Goal: Transaction & Acquisition: Book appointment/travel/reservation

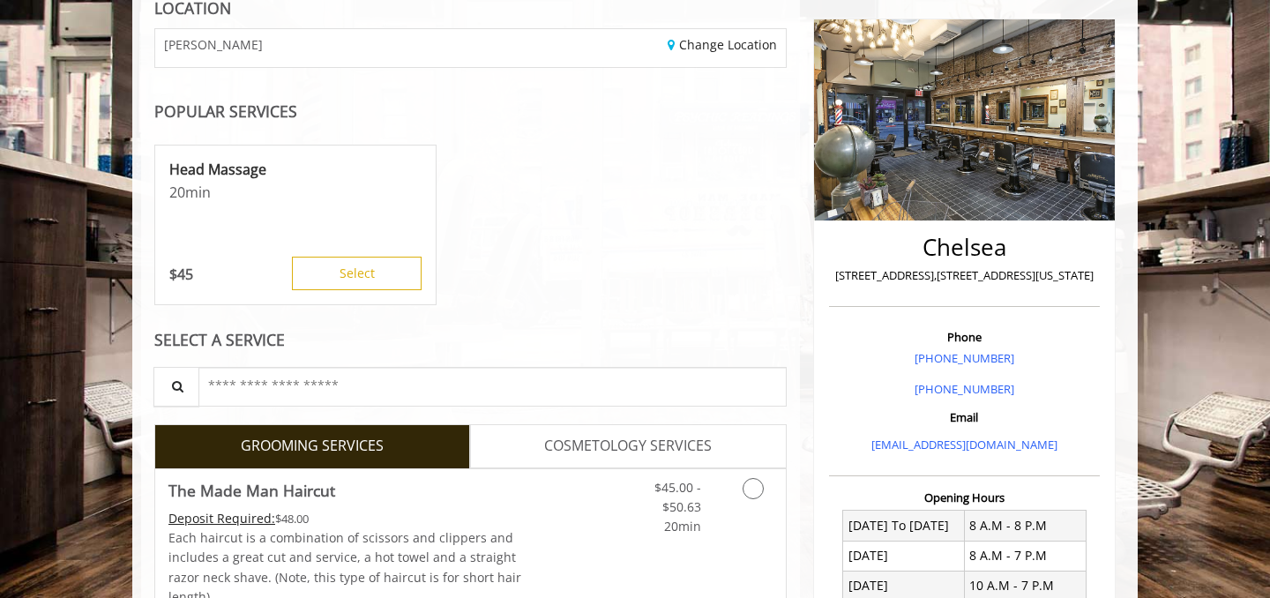
scroll to position [205, 0]
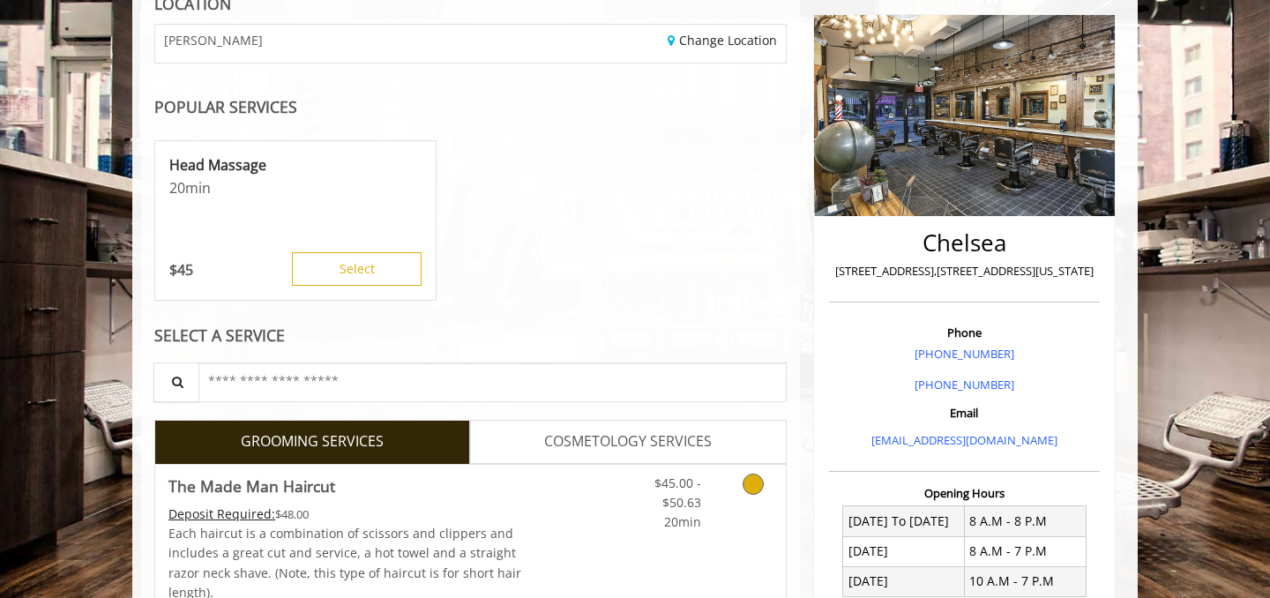
click at [754, 481] on icon "Grooming services" at bounding box center [753, 484] width 21 height 21
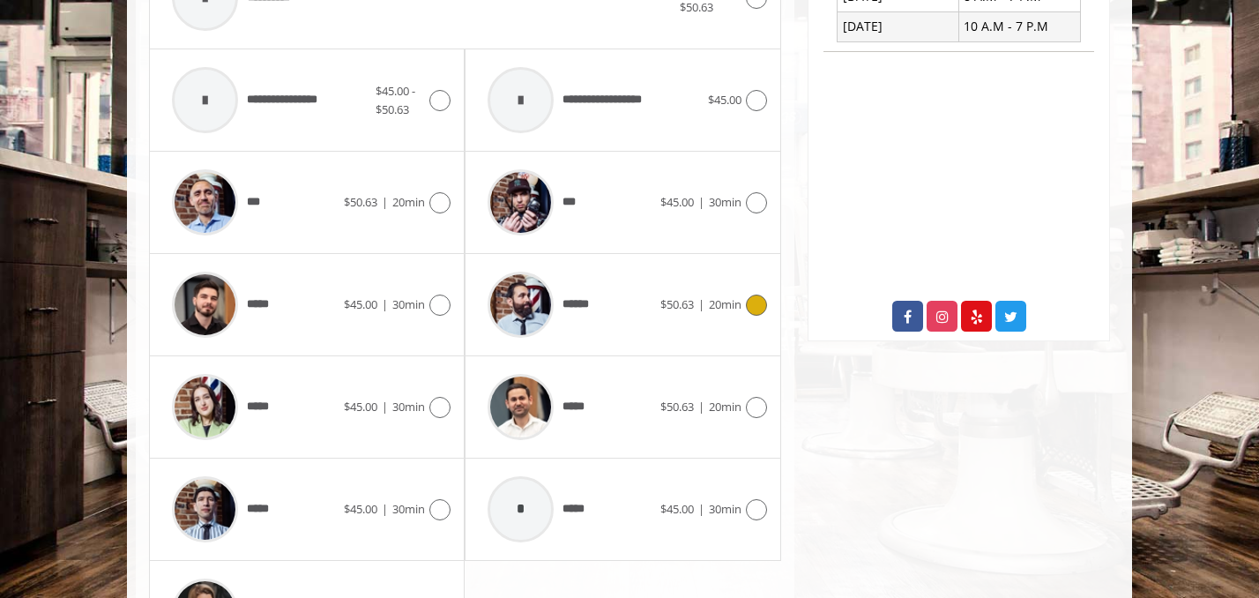
scroll to position [762, 0]
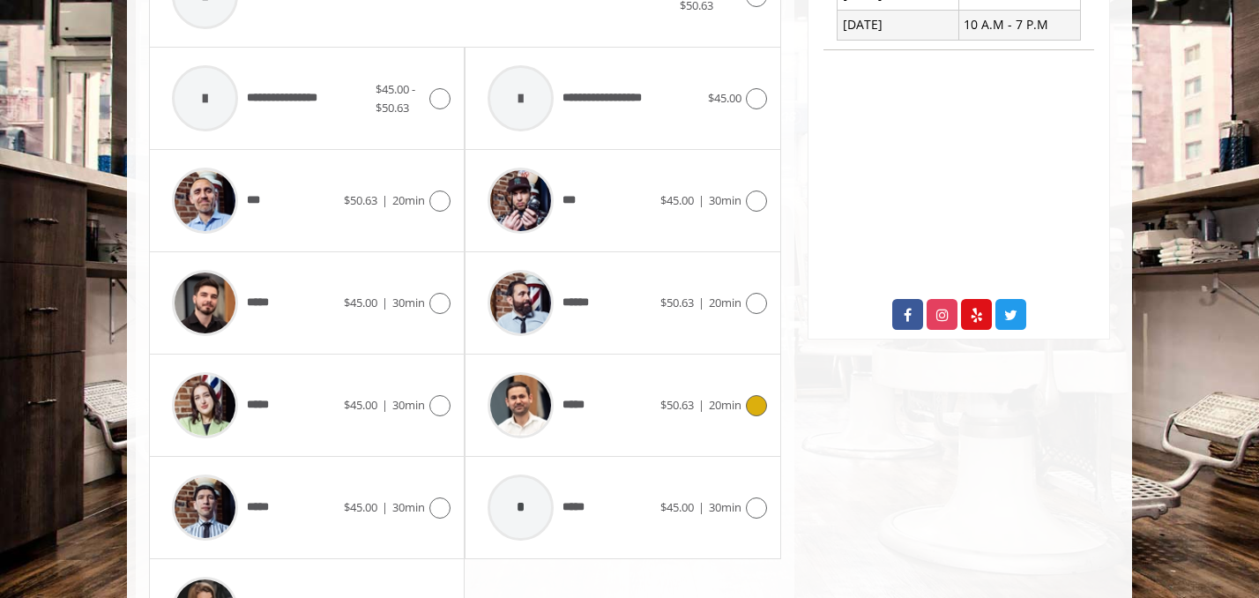
click at [760, 403] on icon at bounding box center [756, 405] width 21 height 21
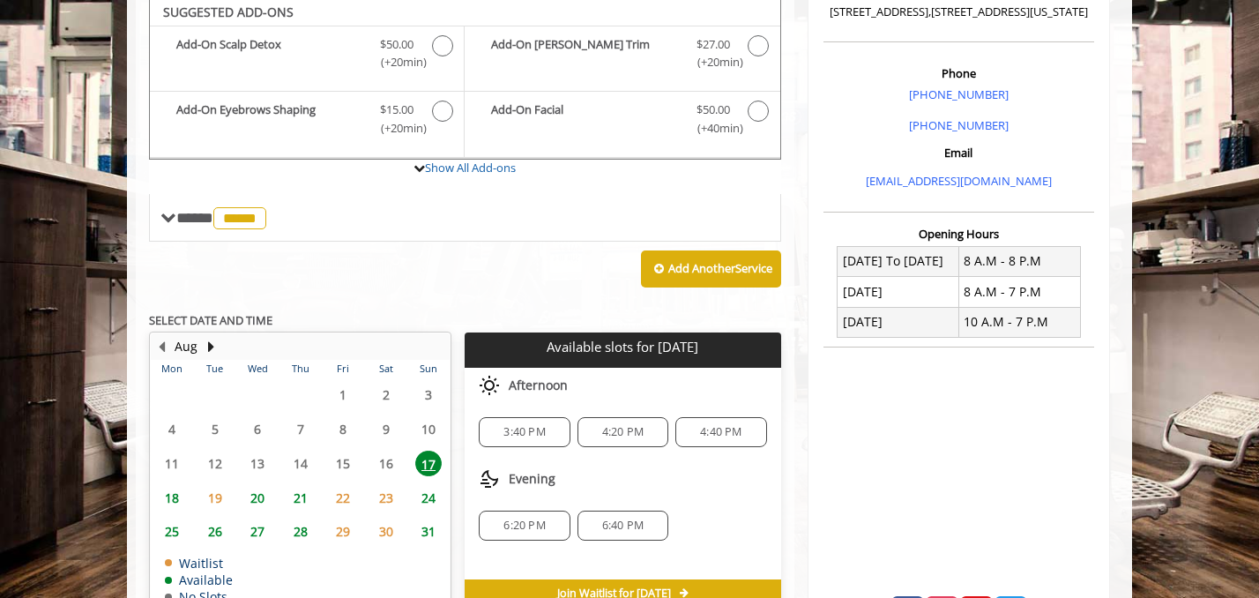
scroll to position [461, 0]
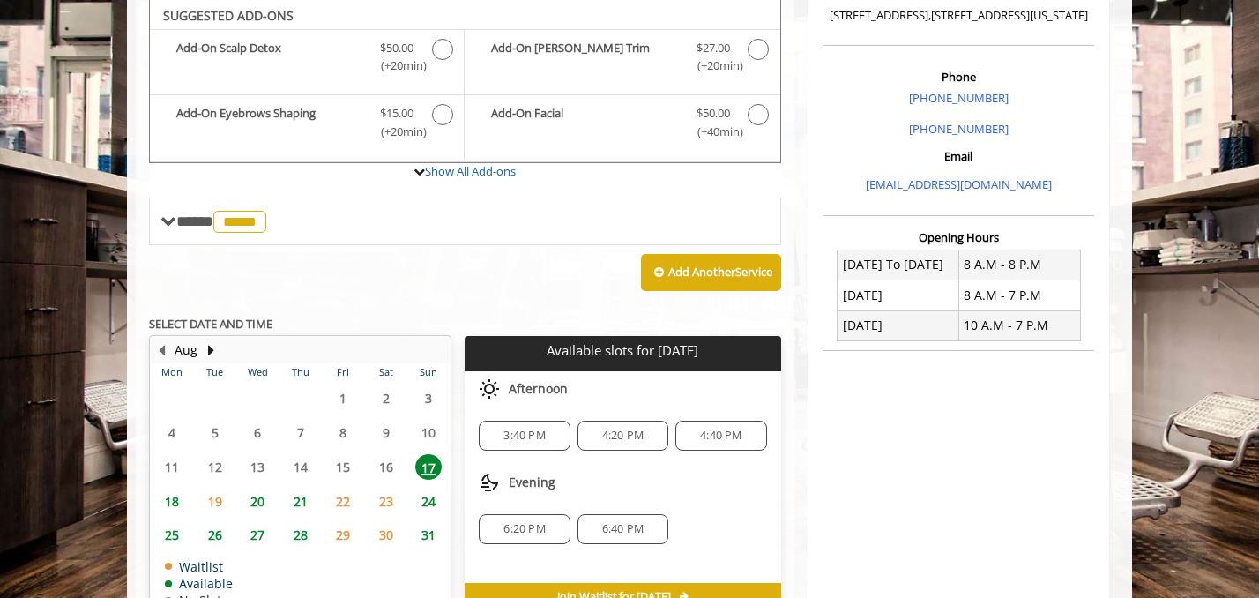
click at [714, 437] on span "4:40 PM" at bounding box center [720, 436] width 41 height 14
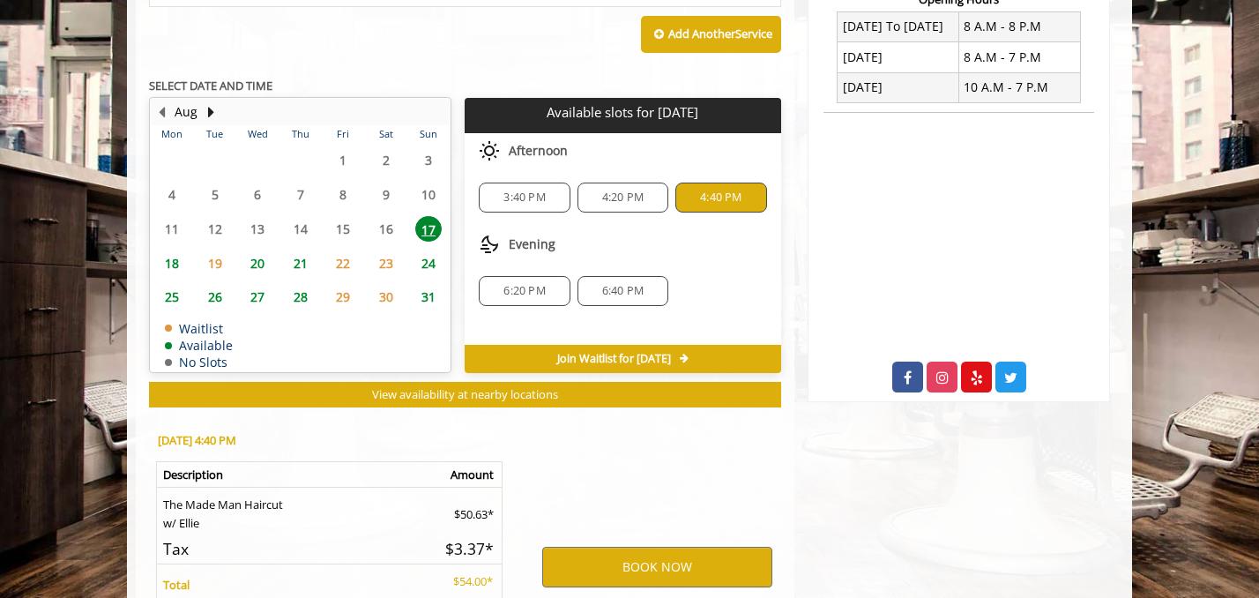
scroll to position [879, 0]
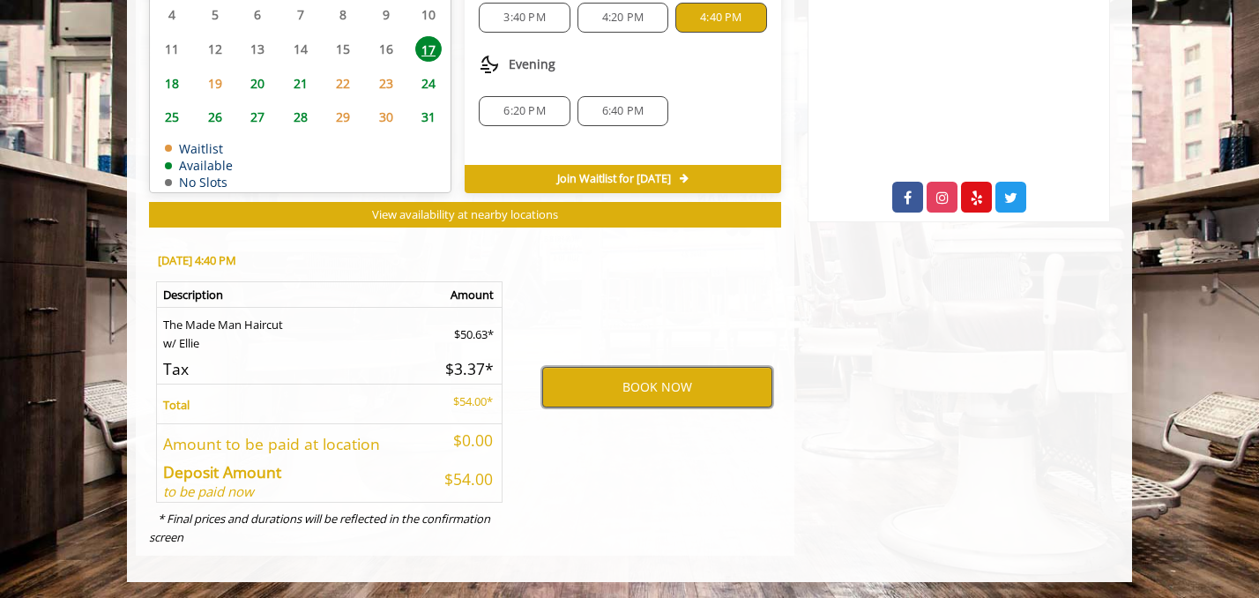
click at [692, 385] on button "BOOK NOW" at bounding box center [657, 387] width 230 height 41
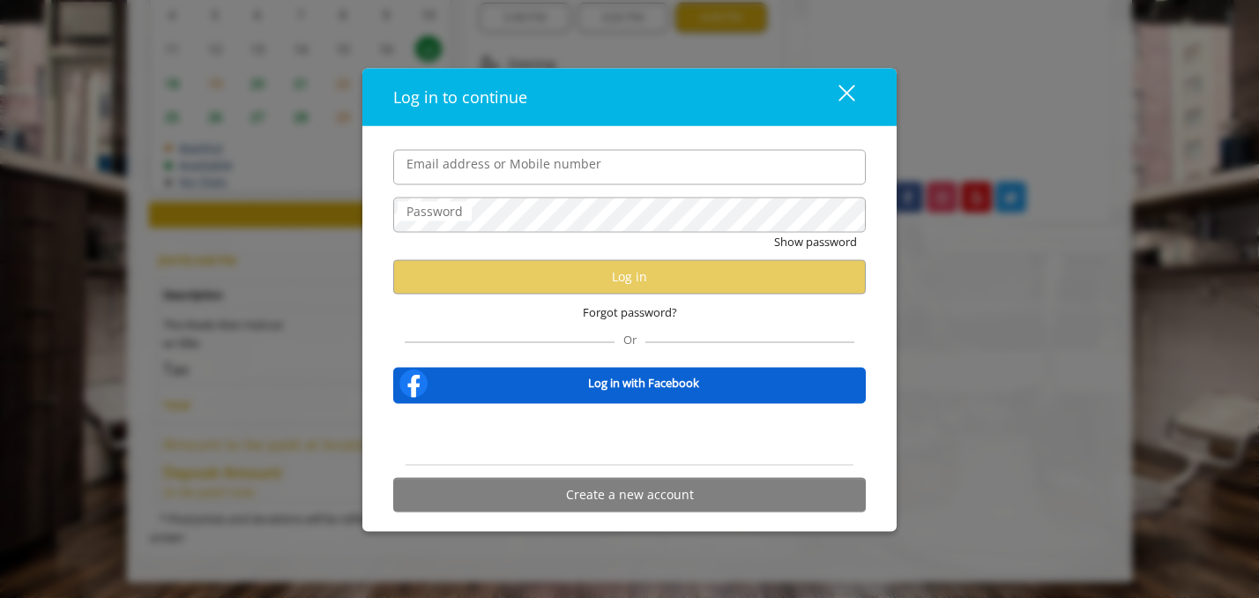
click at [668, 168] on input "Email address or Mobile number" at bounding box center [629, 166] width 473 height 35
type input "**********"
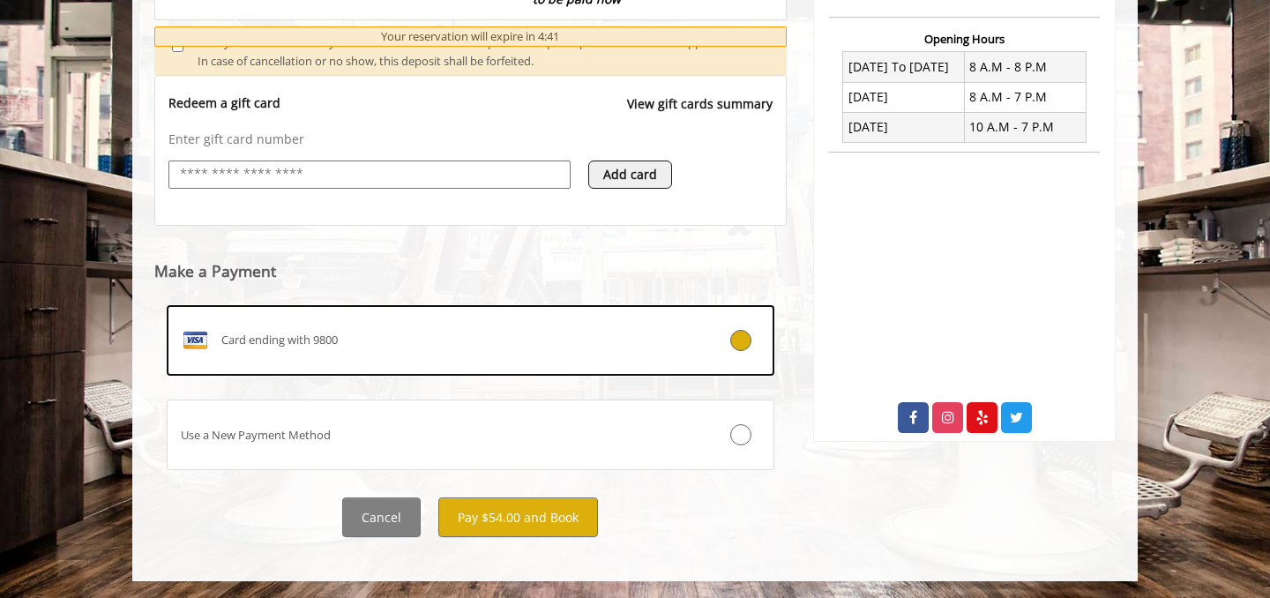
scroll to position [661, 0]
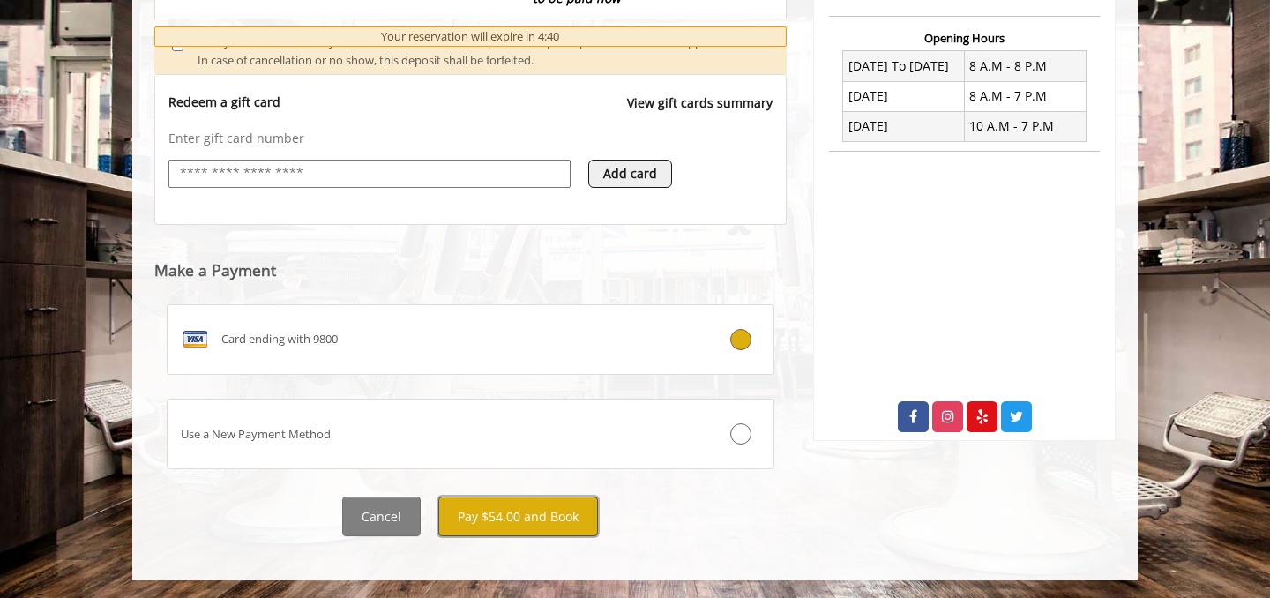
click at [534, 516] on button "Pay $54.00 and Book" at bounding box center [518, 517] width 160 height 40
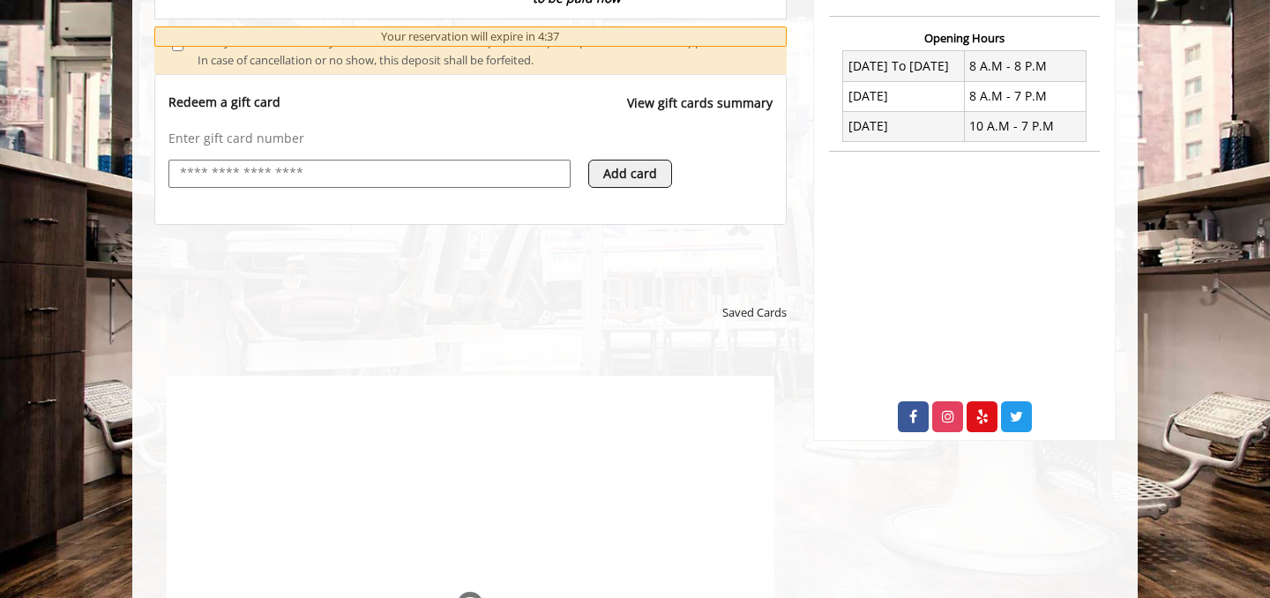
scroll to position [0, 0]
